Goal: Task Accomplishment & Management: Use online tool/utility

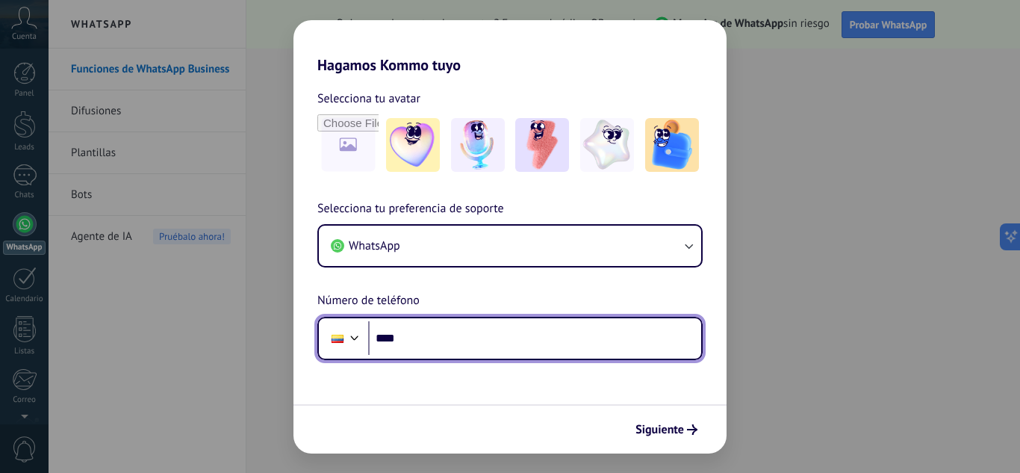
click at [414, 337] on input "****" at bounding box center [534, 338] width 333 height 34
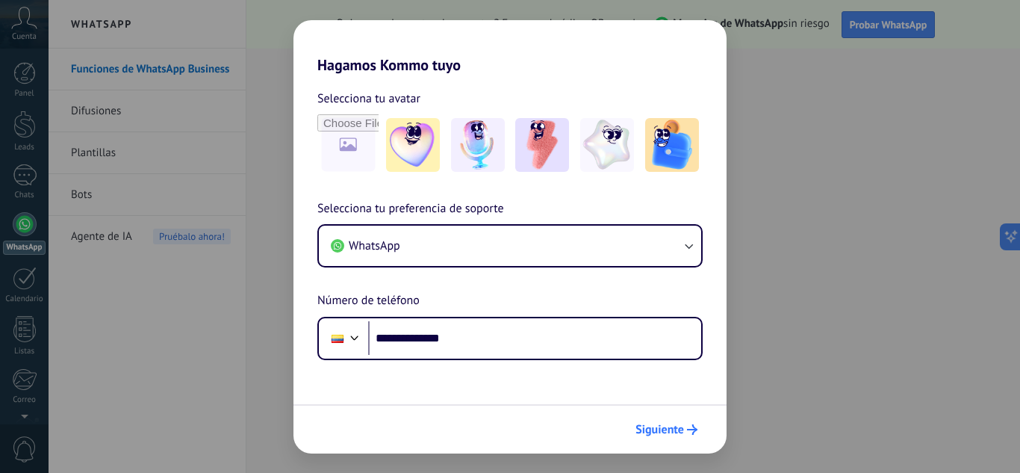
click at [651, 431] on span "Siguiente" at bounding box center [660, 429] width 49 height 10
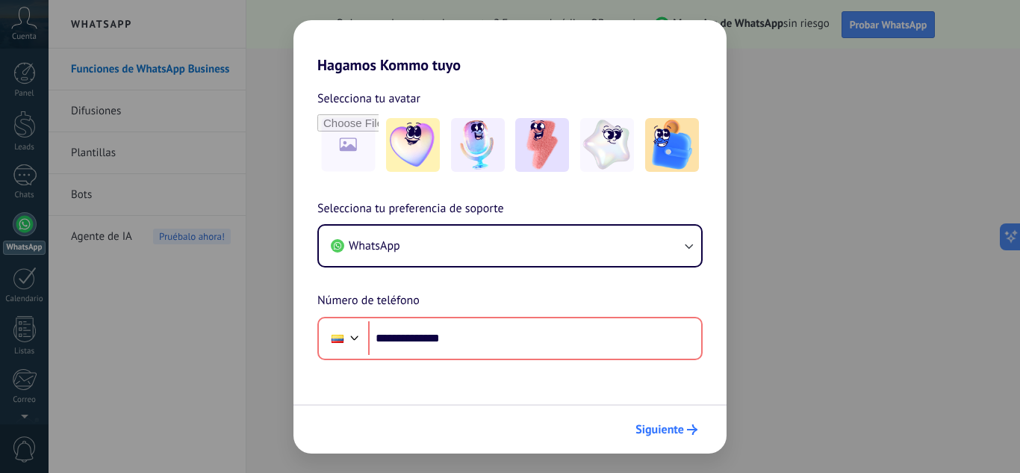
click at [642, 424] on span "Siguiente" at bounding box center [660, 429] width 49 height 10
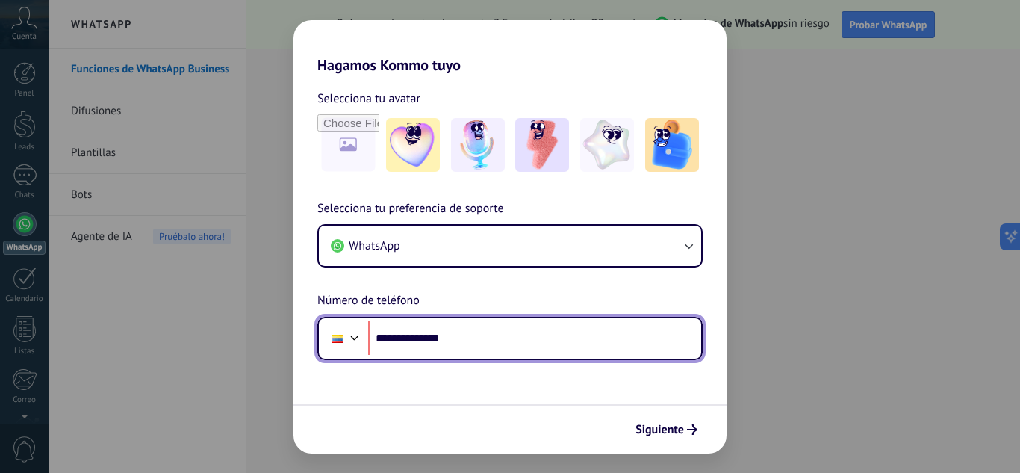
click at [403, 339] on input "**********" at bounding box center [534, 338] width 333 height 34
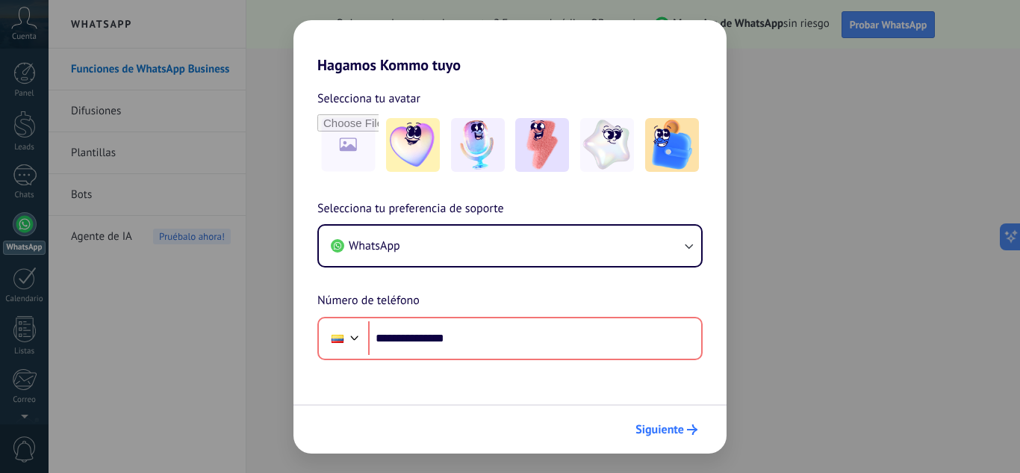
click at [656, 429] on span "Siguiente" at bounding box center [660, 429] width 49 height 10
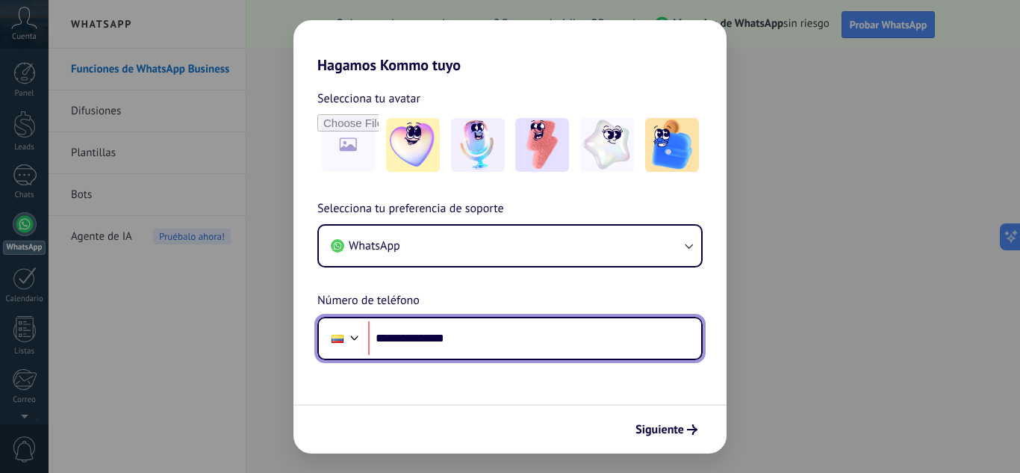
click at [403, 343] on input "**********" at bounding box center [534, 338] width 333 height 34
type input "**********"
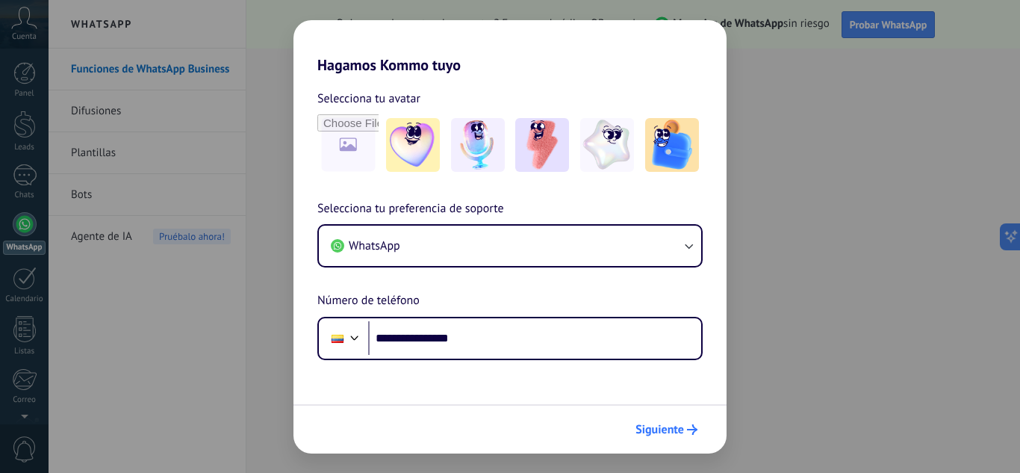
click at [645, 427] on span "Siguiente" at bounding box center [660, 429] width 49 height 10
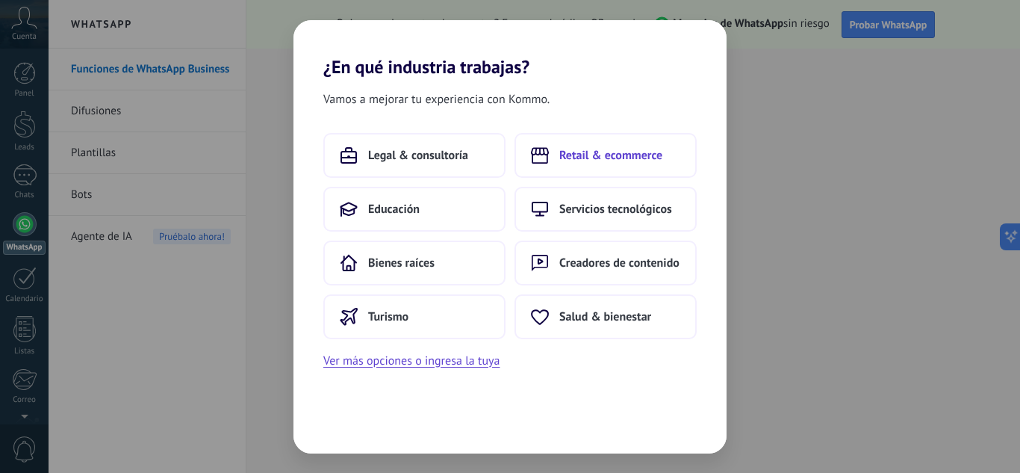
click at [610, 149] on span "Retail & ecommerce" at bounding box center [610, 155] width 103 height 15
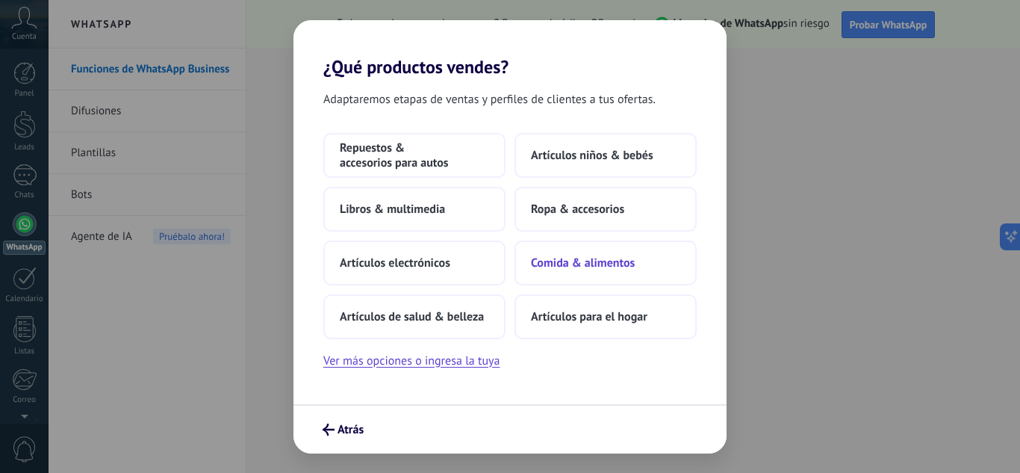
click at [612, 261] on span "Comida & alimentos" at bounding box center [583, 262] width 104 height 15
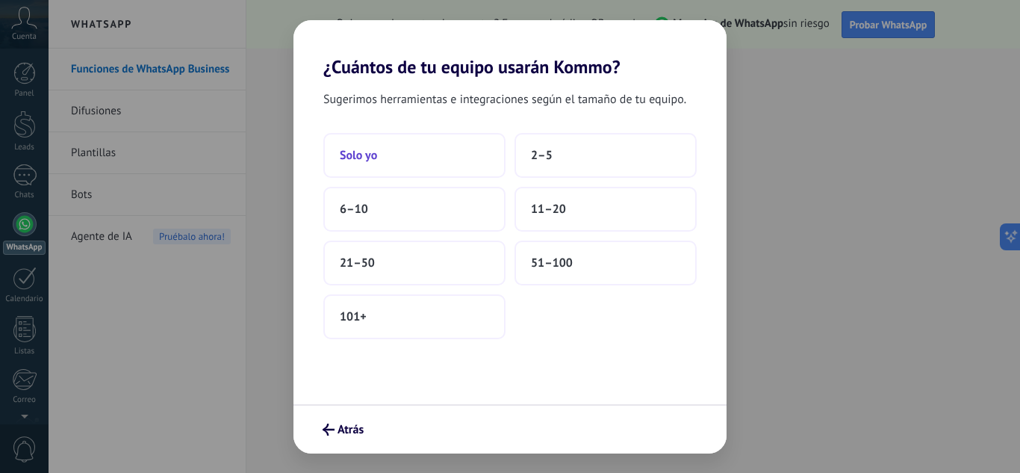
click at [447, 139] on button "Solo yo" at bounding box center [414, 155] width 182 height 45
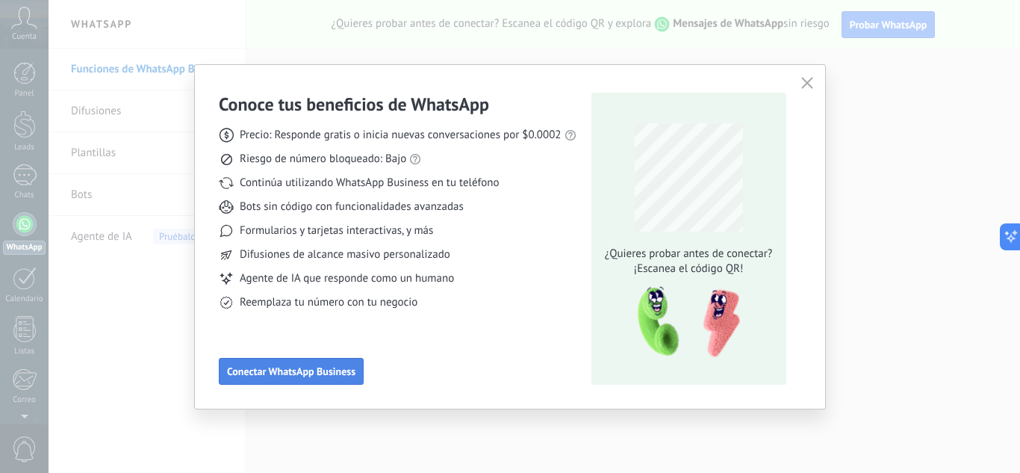
click at [320, 369] on span "Conectar WhatsApp Business" at bounding box center [291, 371] width 128 height 10
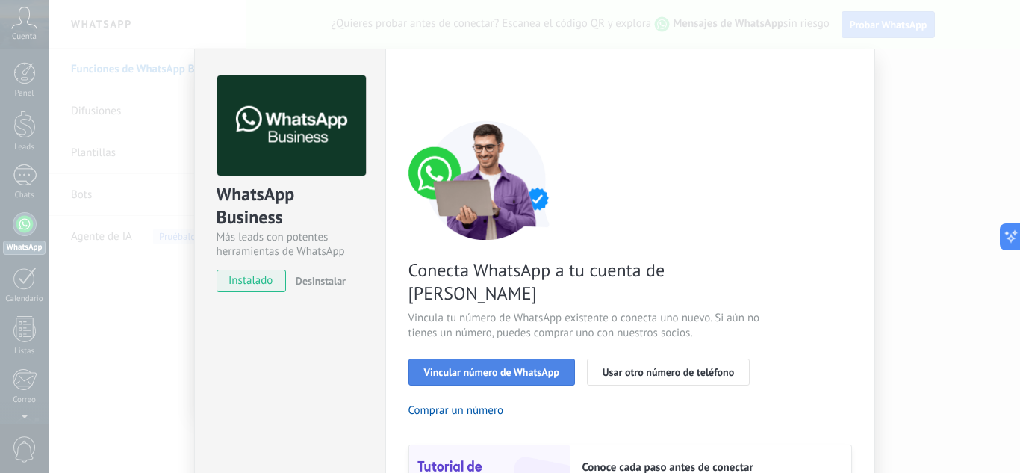
click at [469, 367] on span "Vincular número de WhatsApp" at bounding box center [491, 372] width 135 height 10
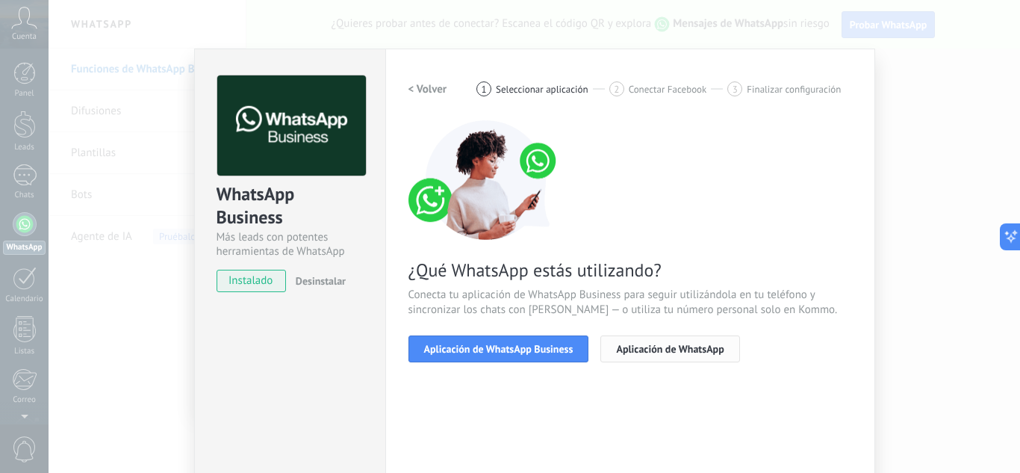
click at [627, 348] on span "Aplicación de WhatsApp" at bounding box center [670, 349] width 108 height 10
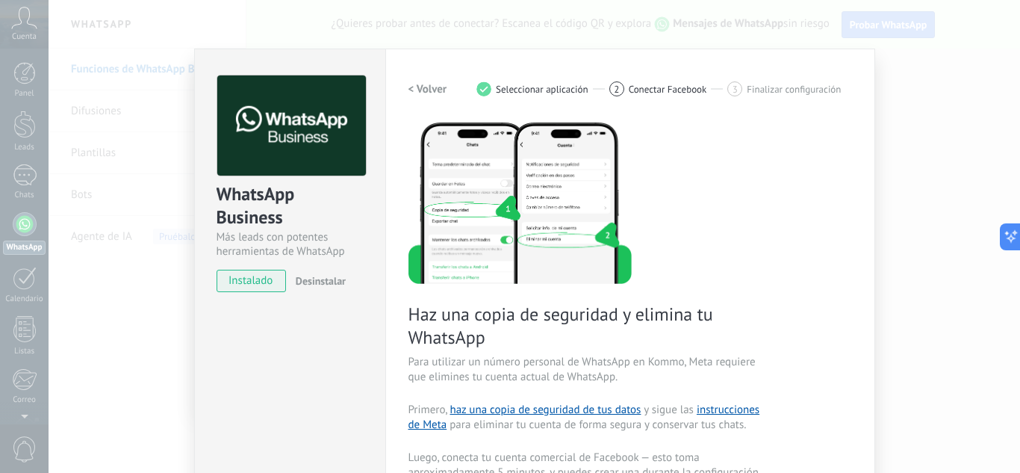
click at [942, 74] on div "WhatsApp Business Más leads con potentes herramientas de WhatsApp instalado Des…" at bounding box center [535, 236] width 972 height 473
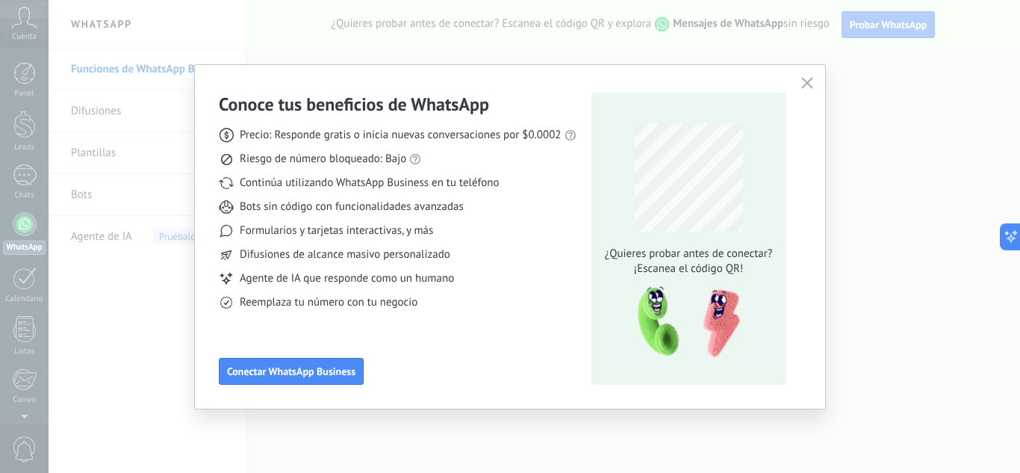
click at [801, 81] on icon "button" at bounding box center [807, 83] width 12 height 12
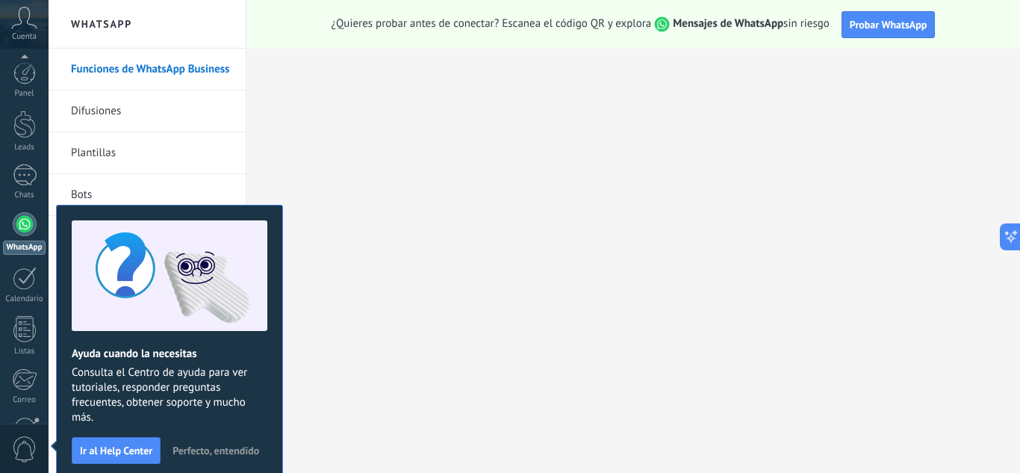
scroll to position [149, 0]
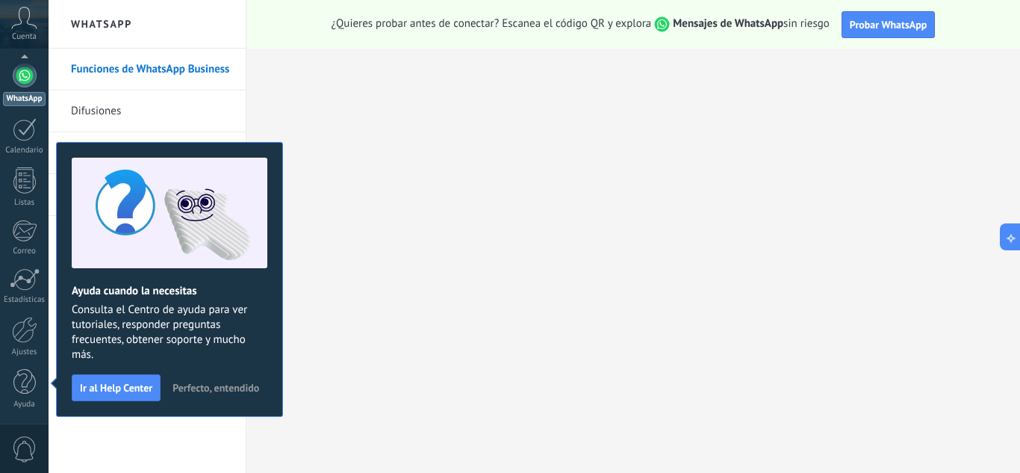
click at [207, 382] on span "Perfecto, entendido" at bounding box center [216, 387] width 87 height 10
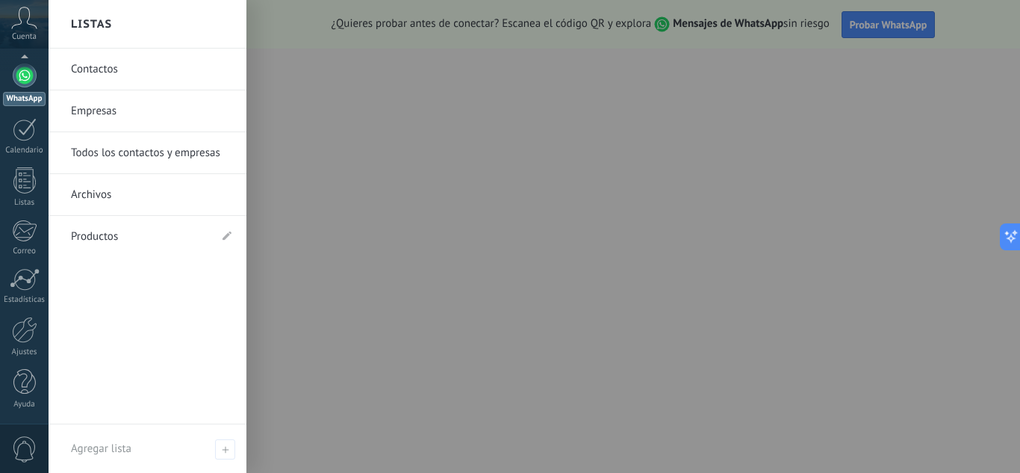
click at [90, 71] on link "Contactos" at bounding box center [151, 70] width 161 height 42
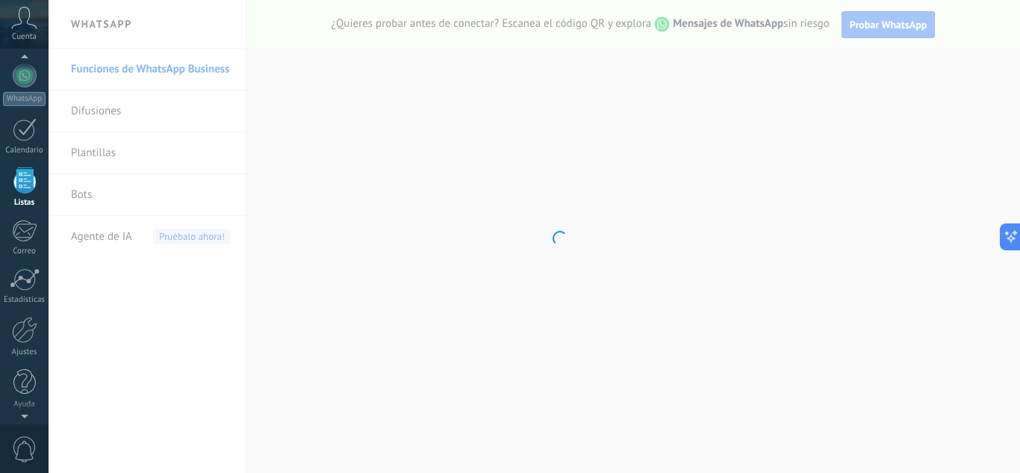
scroll to position [93, 0]
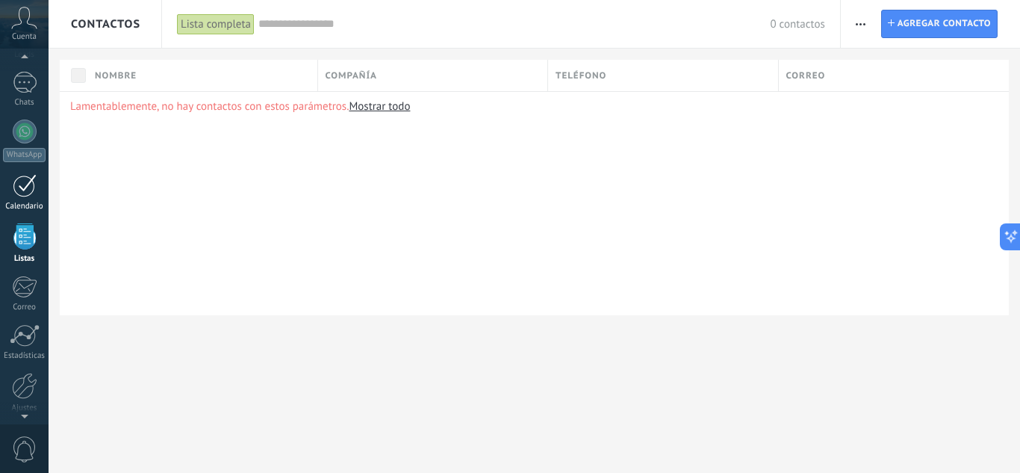
click at [26, 184] on div at bounding box center [25, 185] width 24 height 23
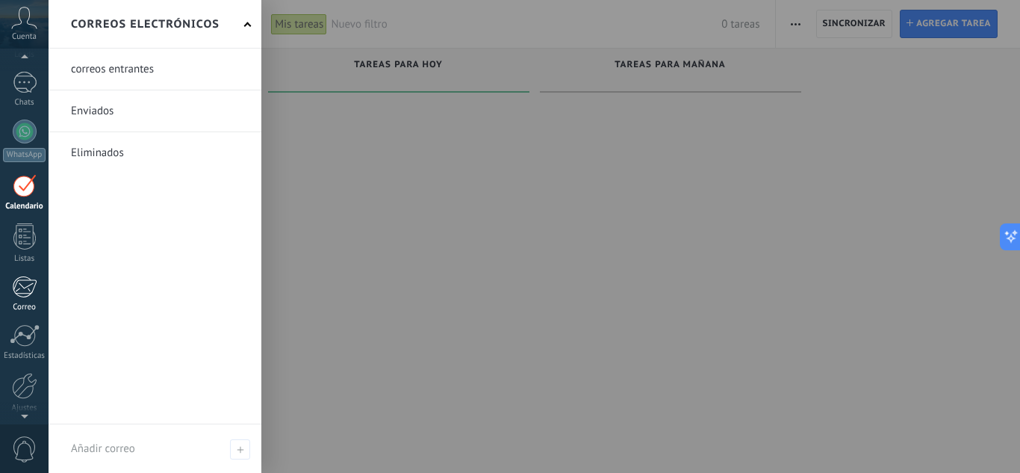
click at [28, 293] on div at bounding box center [24, 287] width 25 height 22
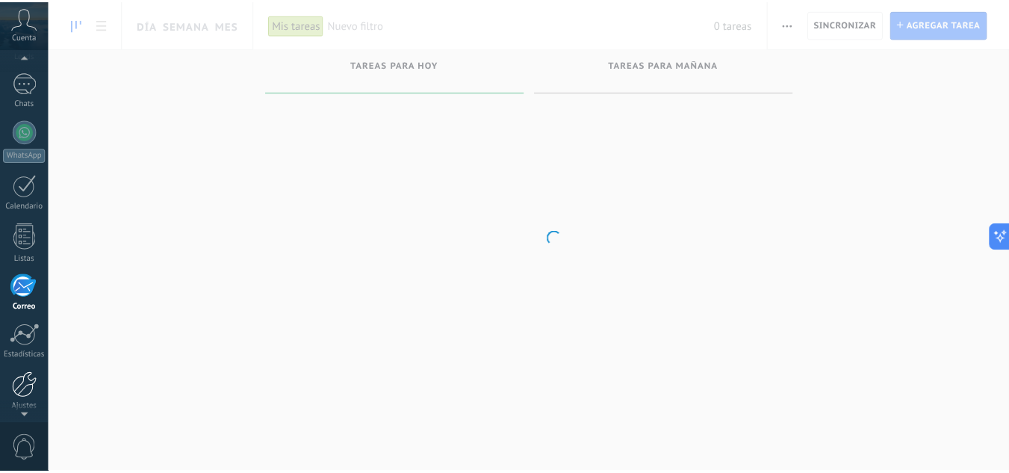
scroll to position [145, 0]
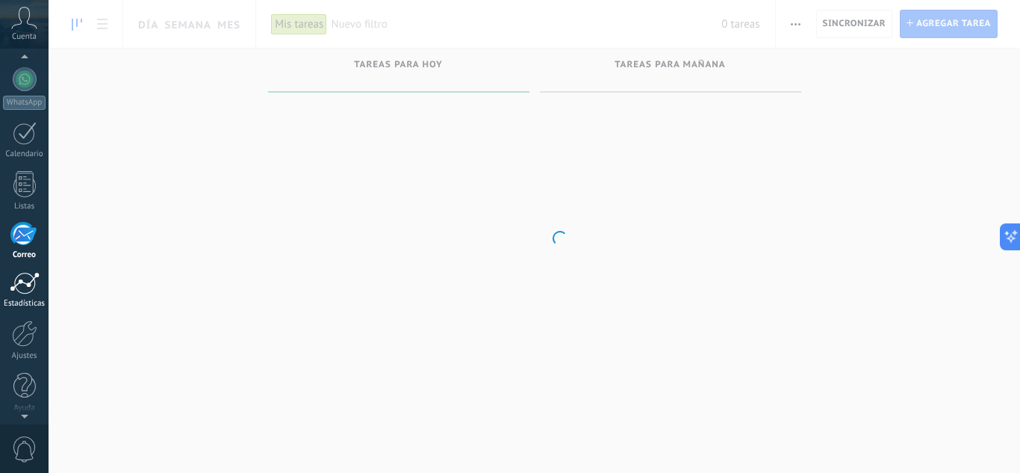
click at [24, 289] on div at bounding box center [25, 283] width 30 height 22
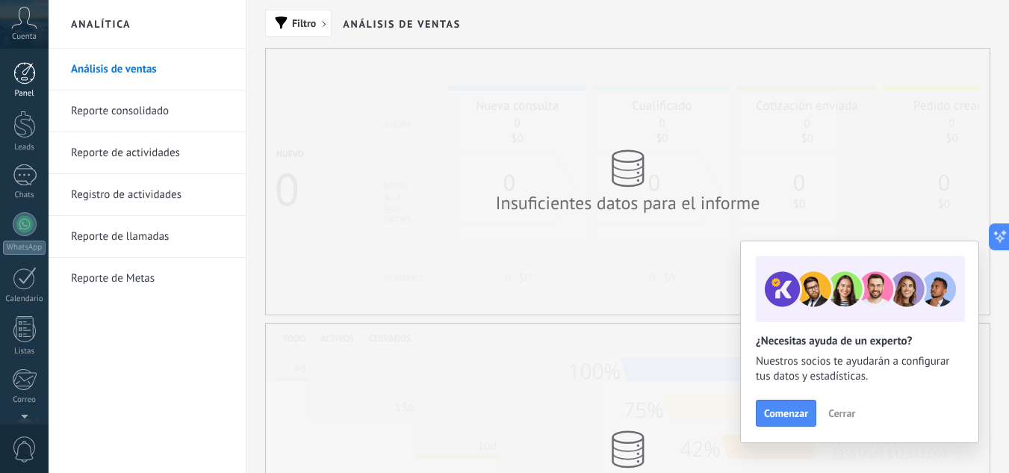
click at [28, 78] on div at bounding box center [24, 73] width 22 height 22
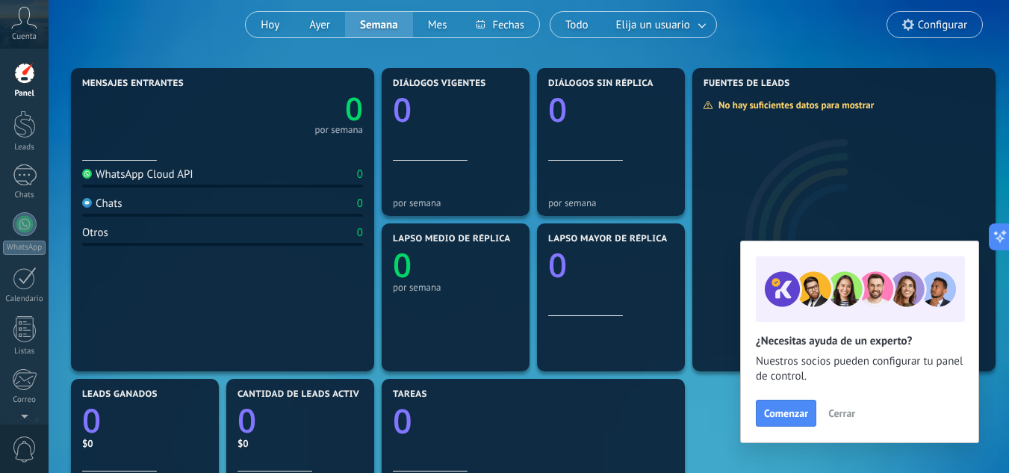
scroll to position [127, 0]
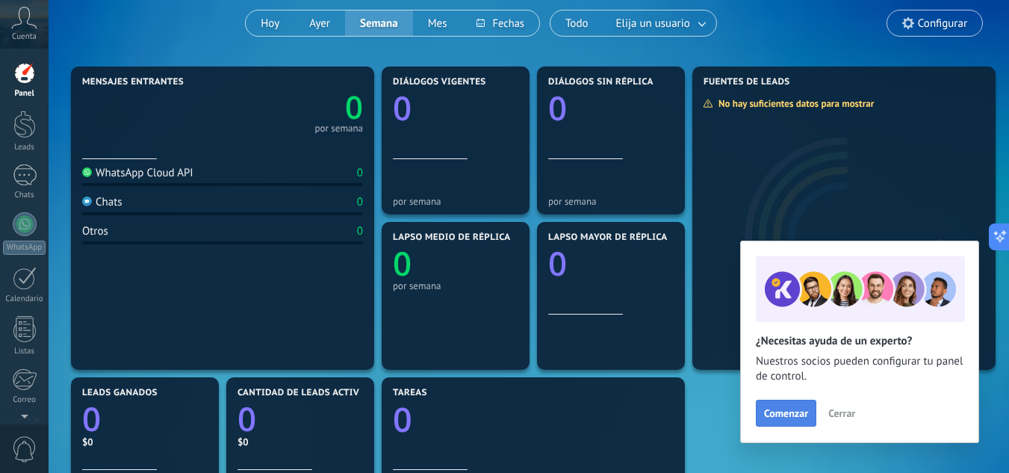
click at [795, 414] on span "Comenzar" at bounding box center [786, 413] width 44 height 10
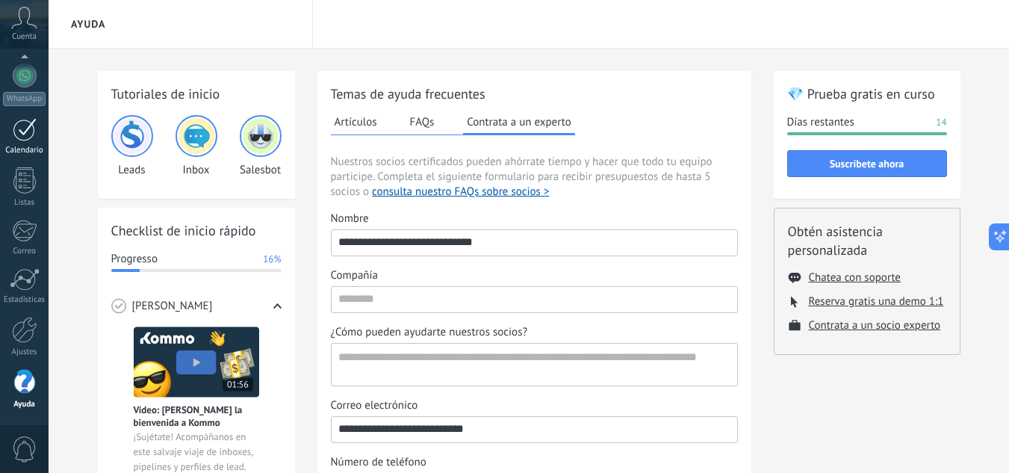
click at [18, 122] on div at bounding box center [25, 129] width 24 height 23
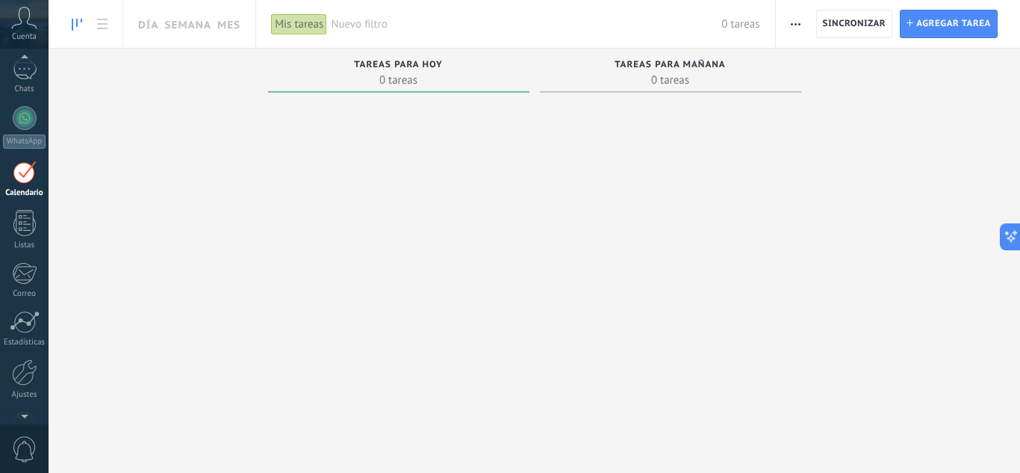
scroll to position [104, 0]
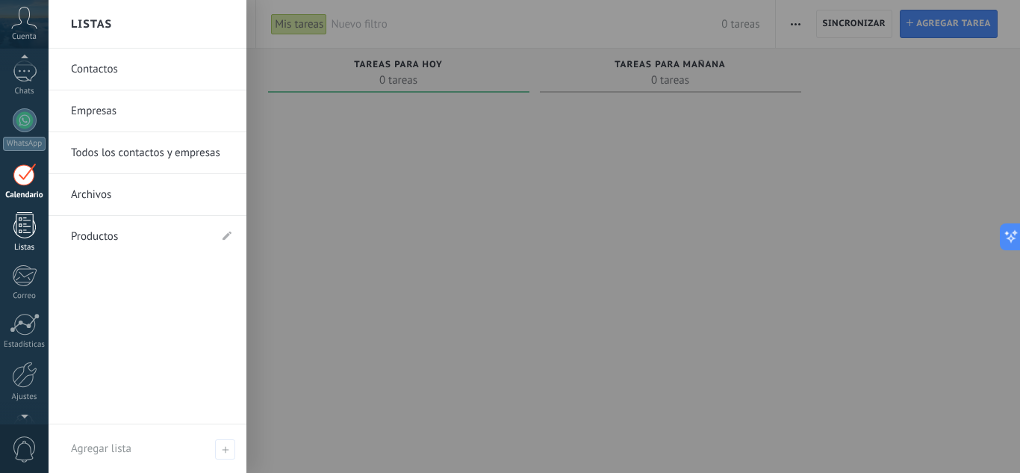
click at [22, 220] on div at bounding box center [24, 225] width 22 height 26
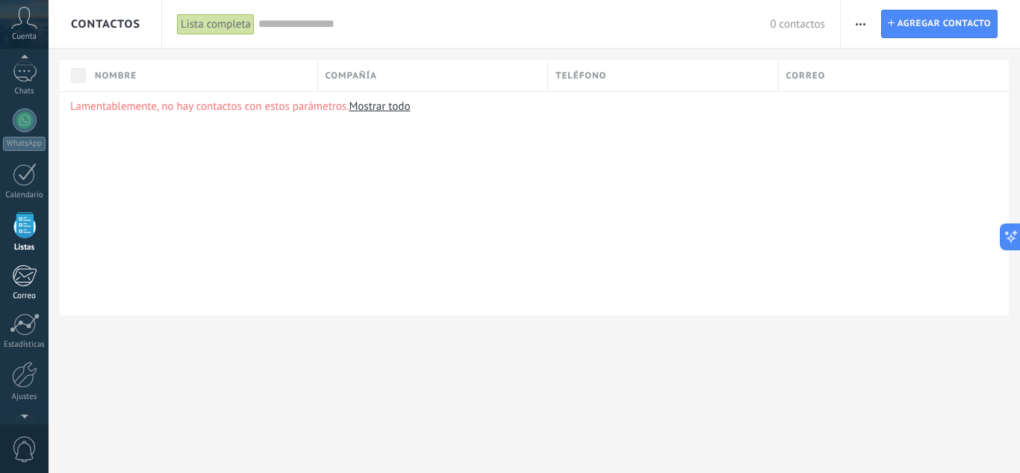
click at [28, 267] on div at bounding box center [24, 275] width 25 height 22
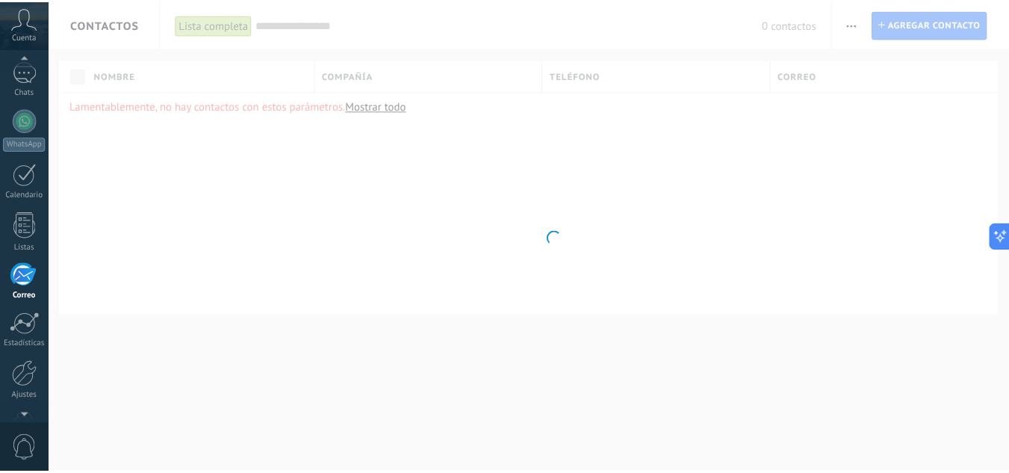
scroll to position [145, 0]
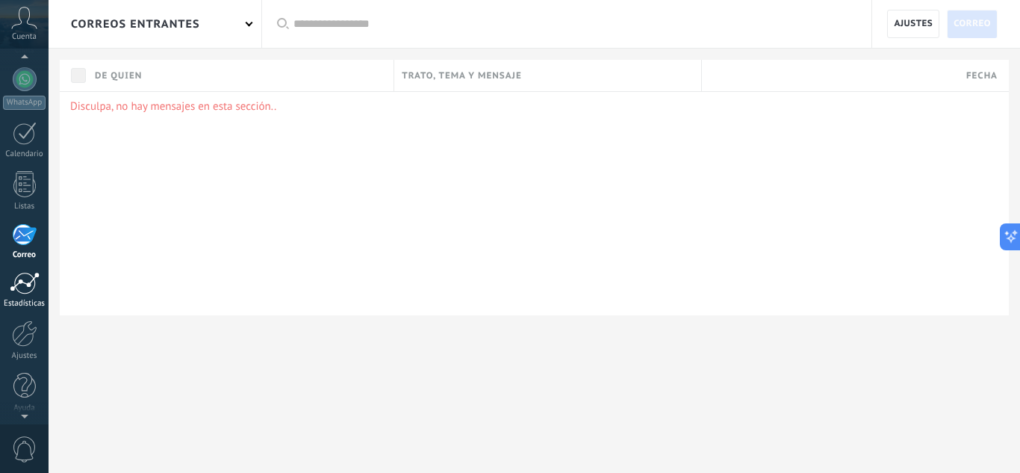
click at [21, 304] on div "Estadísticas" at bounding box center [24, 304] width 43 height 10
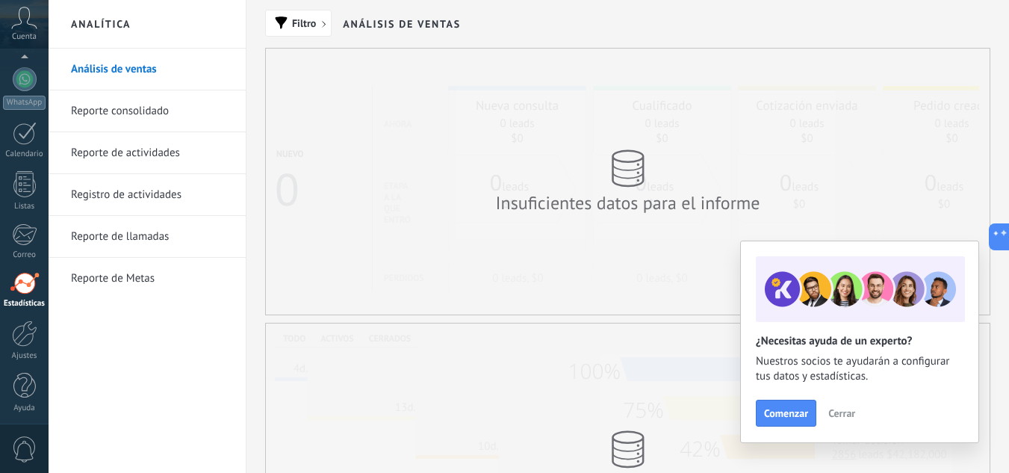
scroll to position [149, 0]
click at [786, 408] on span "Comenzar" at bounding box center [786, 413] width 44 height 10
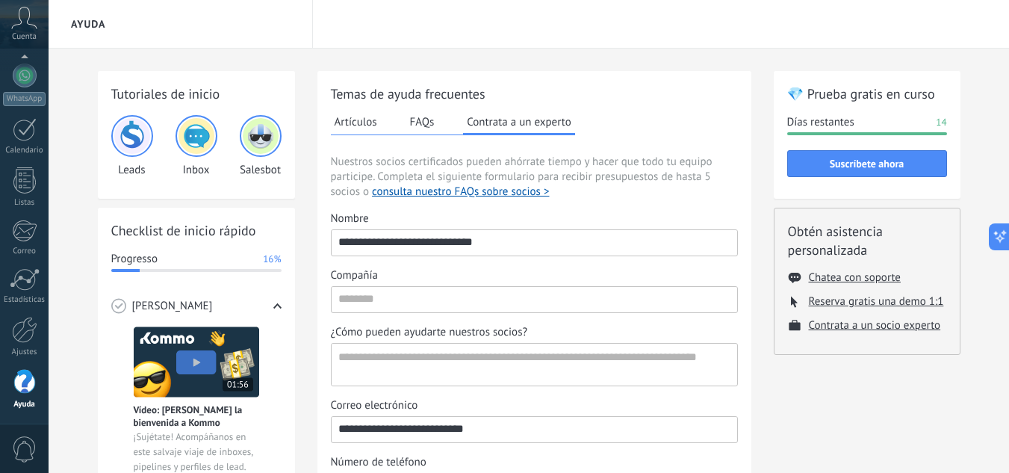
click at [13, 25] on icon at bounding box center [24, 18] width 26 height 22
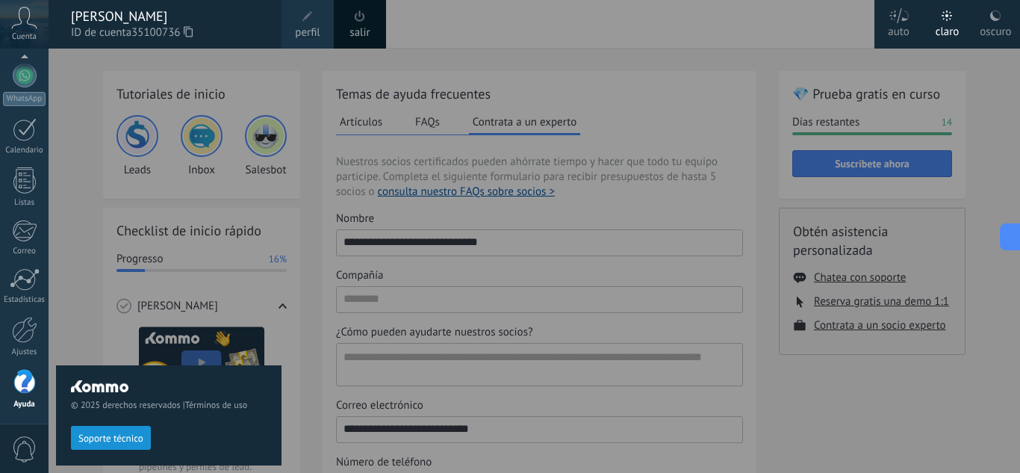
click at [13, 25] on icon at bounding box center [24, 18] width 26 height 22
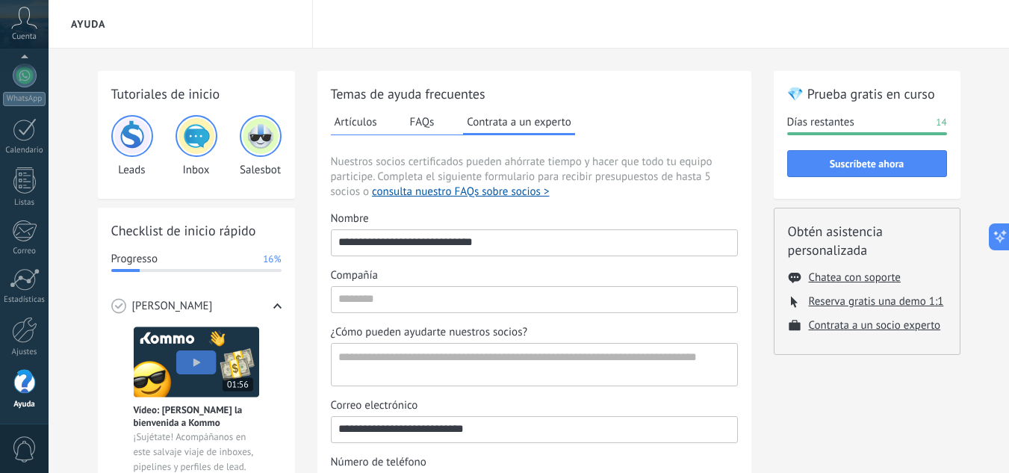
click at [13, 25] on icon at bounding box center [24, 18] width 26 height 22
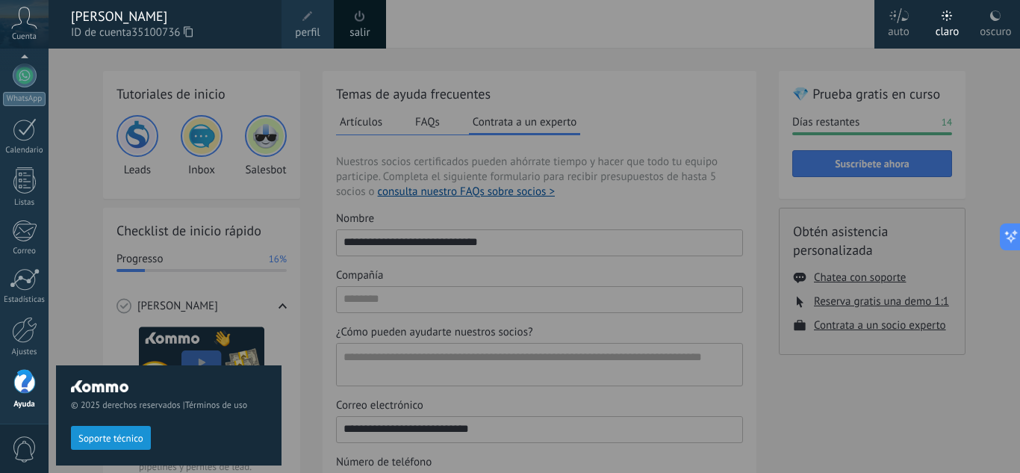
click at [90, 33] on span "ID de cuenta 35100736" at bounding box center [169, 33] width 196 height 16
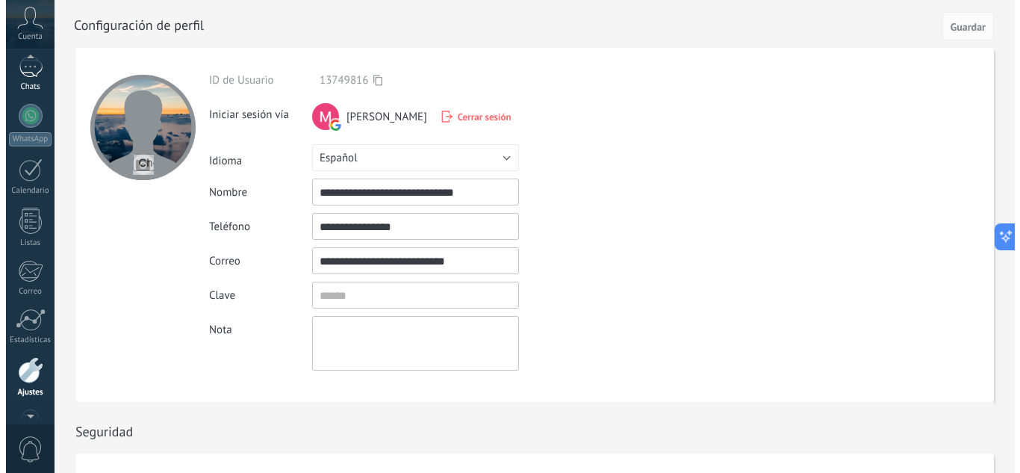
scroll to position [93, 0]
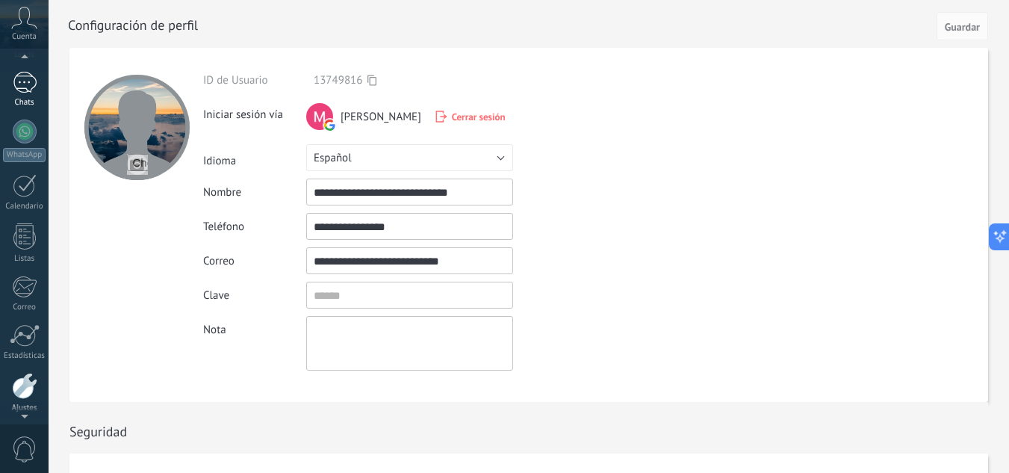
click at [29, 93] on link "Chats" at bounding box center [24, 90] width 49 height 36
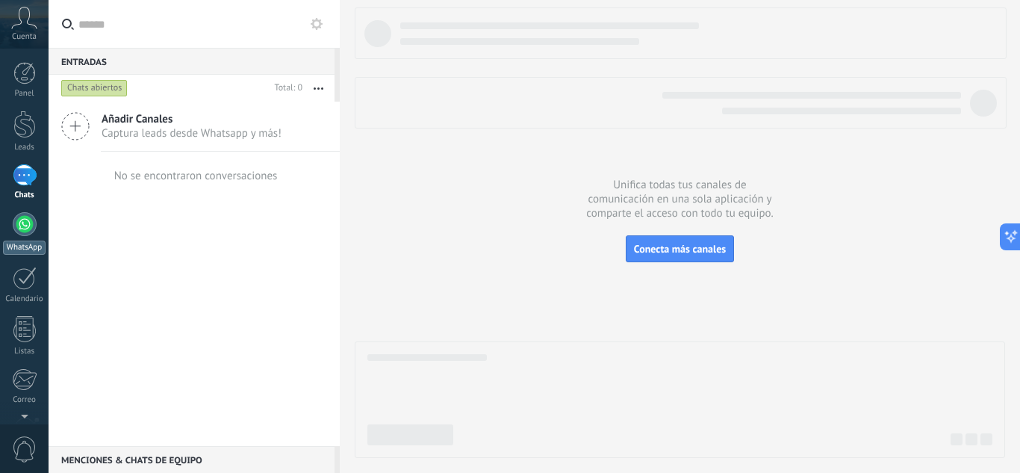
click at [28, 225] on div at bounding box center [25, 224] width 24 height 24
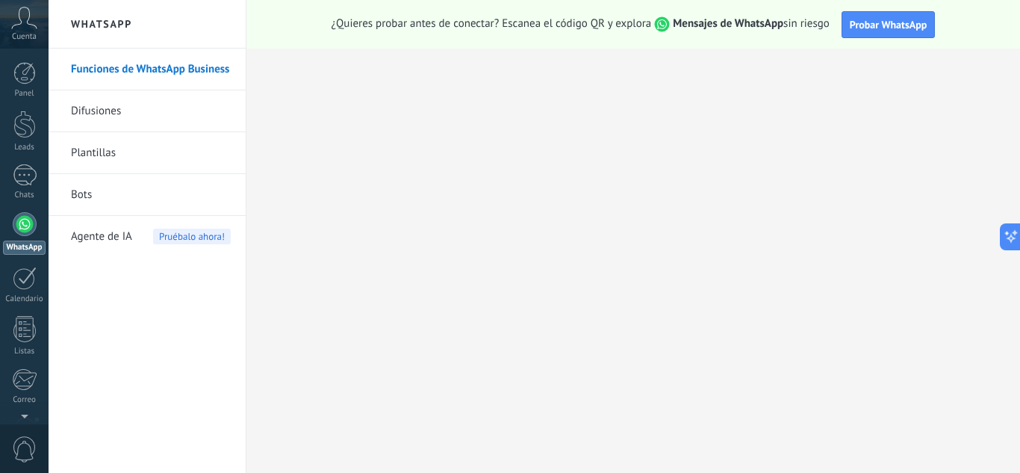
click at [115, 107] on link "Difusiones" at bounding box center [151, 111] width 160 height 42
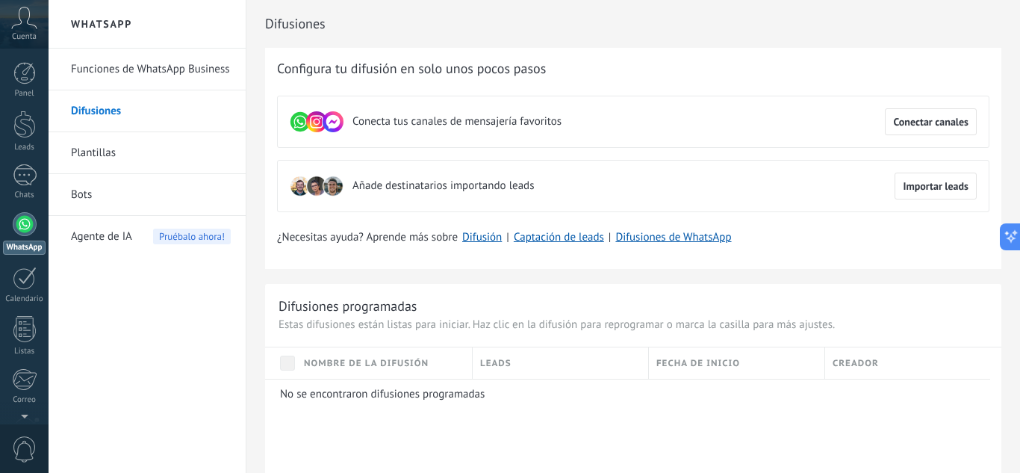
click at [32, 19] on icon at bounding box center [24, 18] width 26 height 22
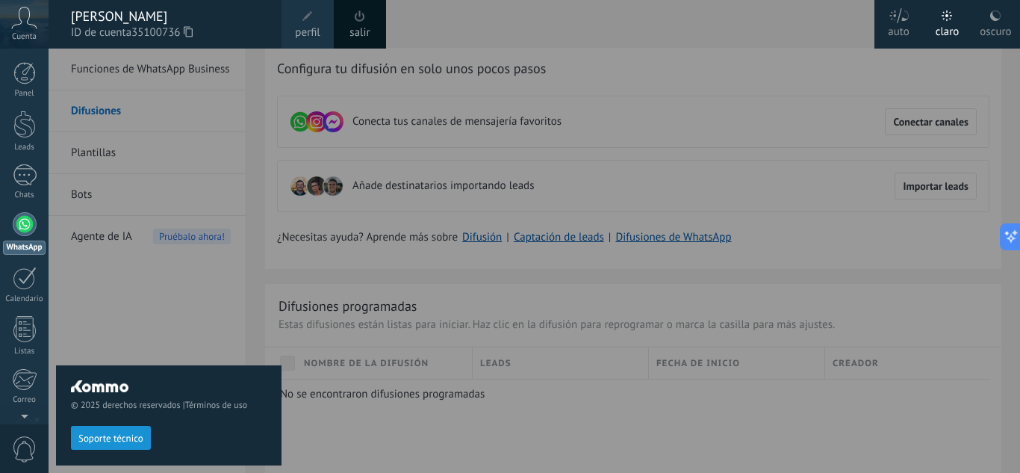
click at [37, 16] on div "Cuenta" at bounding box center [24, 24] width 49 height 49
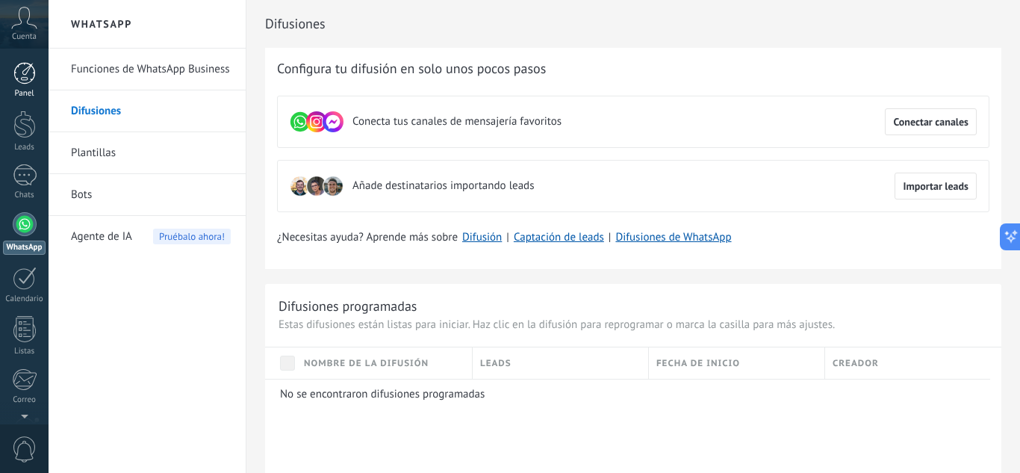
click at [28, 82] on div at bounding box center [24, 73] width 22 height 22
